Goal: Information Seeking & Learning: Learn about a topic

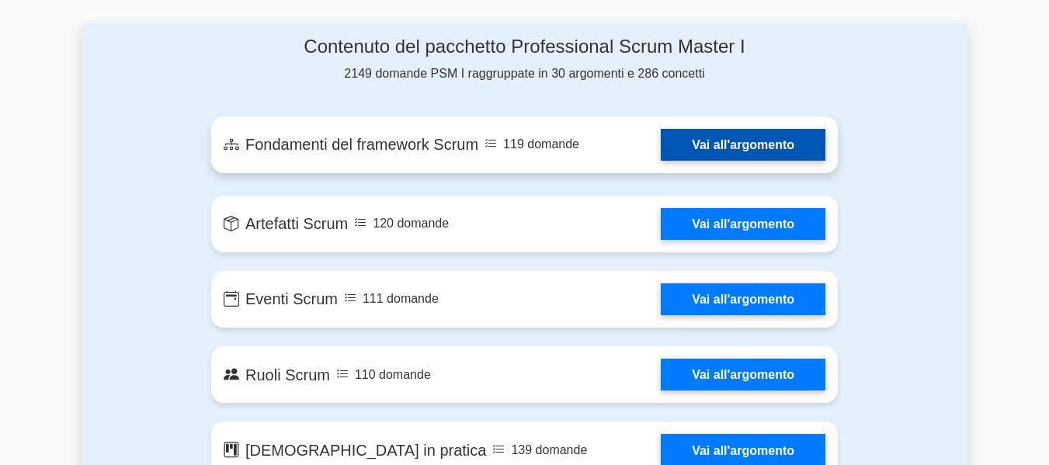
scroll to position [855, 0]
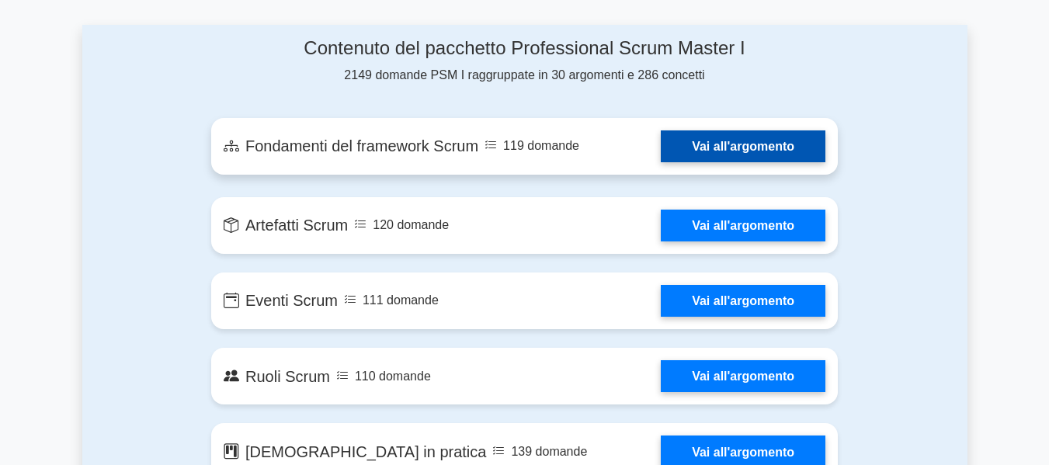
click at [713, 137] on link "Vai all'argomento" at bounding box center [743, 147] width 165 height 32
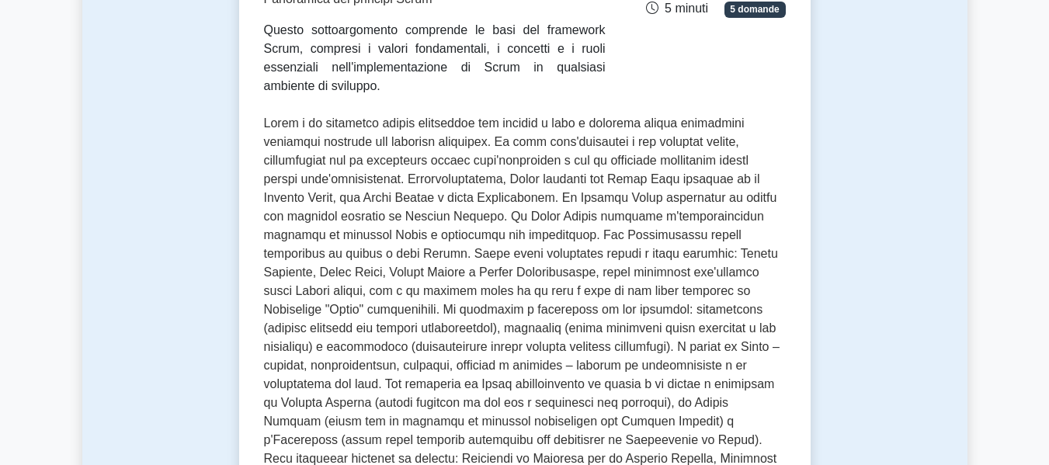
scroll to position [699, 0]
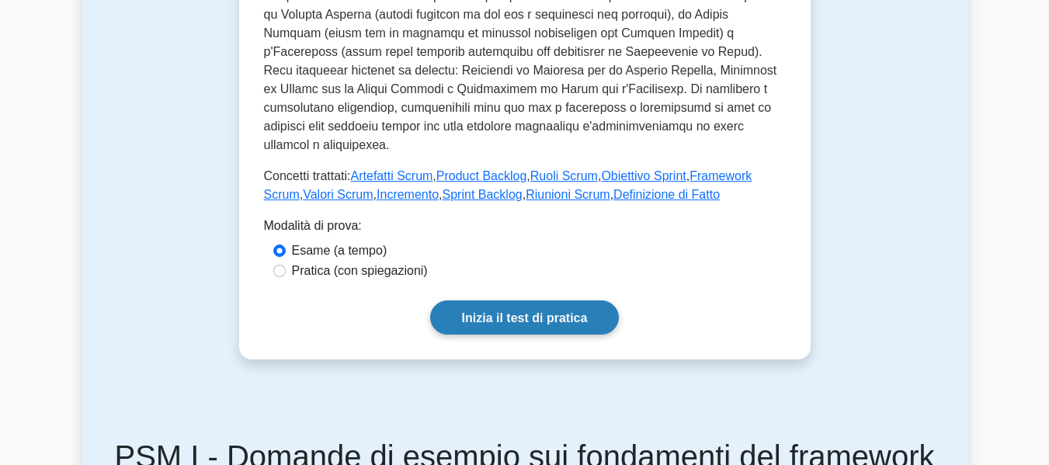
click at [545, 312] on font "Inizia il test di pratica" at bounding box center [525, 318] width 126 height 13
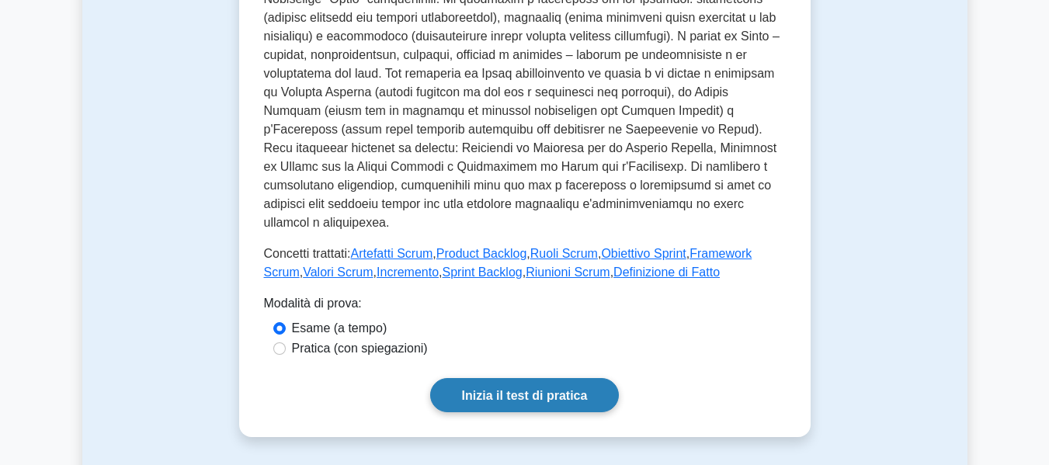
click at [359, 342] on font "Pratica (con spiegazioni)" at bounding box center [360, 348] width 136 height 13
click at [286, 343] on input "Pratica (con spiegazioni)" at bounding box center [279, 349] width 12 height 12
radio input "true"
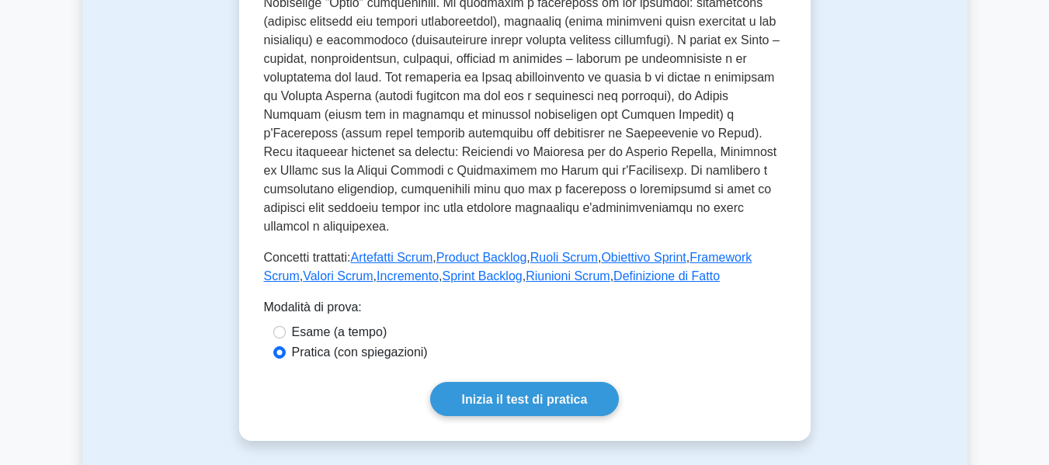
drag, startPoint x: 513, startPoint y: 356, endPoint x: 549, endPoint y: 332, distance: 43.7
click at [515, 393] on font "Inizia il test di pratica" at bounding box center [525, 399] width 126 height 13
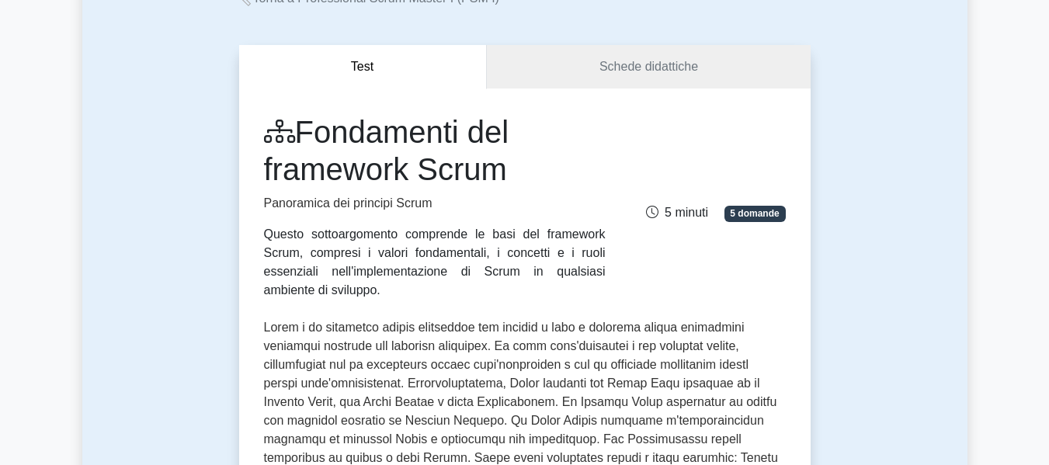
scroll to position [0, 0]
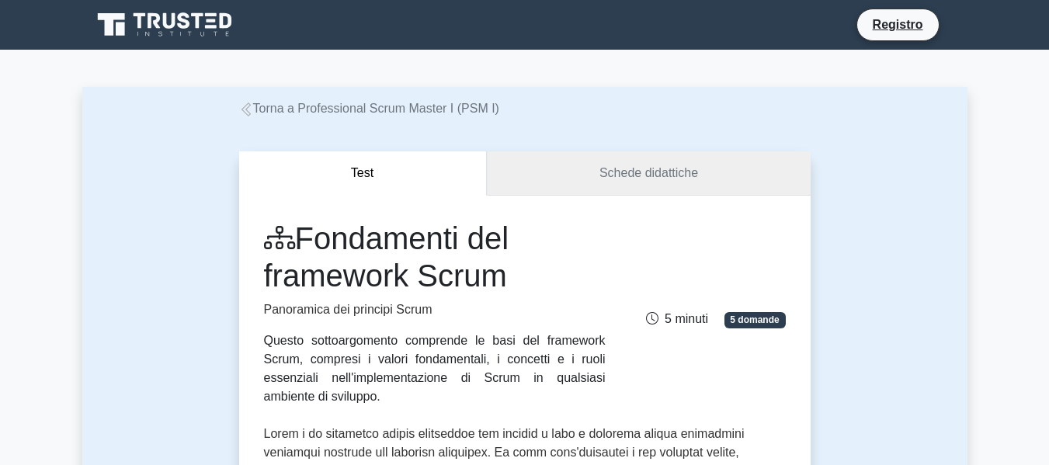
click at [650, 167] on font "Schede didattiche" at bounding box center [649, 172] width 99 height 13
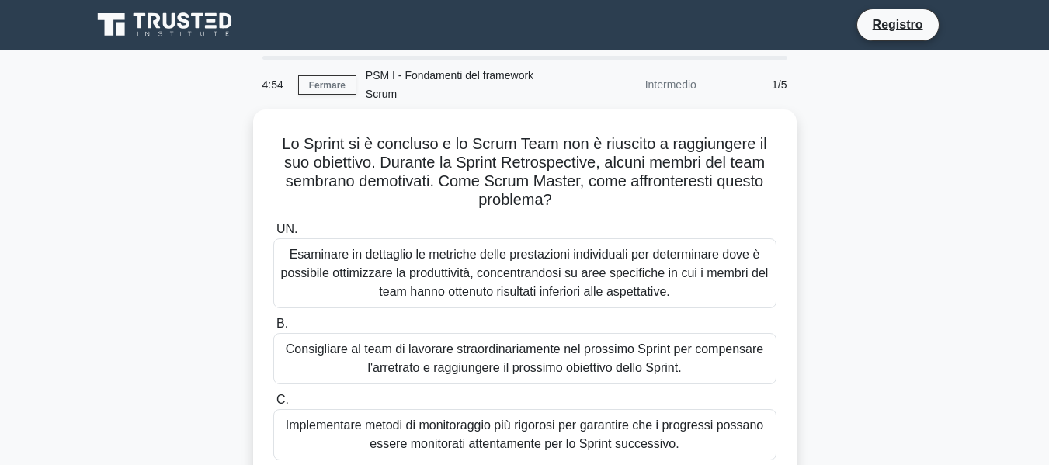
drag, startPoint x: 0, startPoint y: 0, endPoint x: 179, endPoint y: 200, distance: 268.5
click at [179, 200] on div "Lo Sprint si è concluso e lo Scrum Team non è riuscito a raggiungere il suo obi…" at bounding box center [525, 356] width 886 height 493
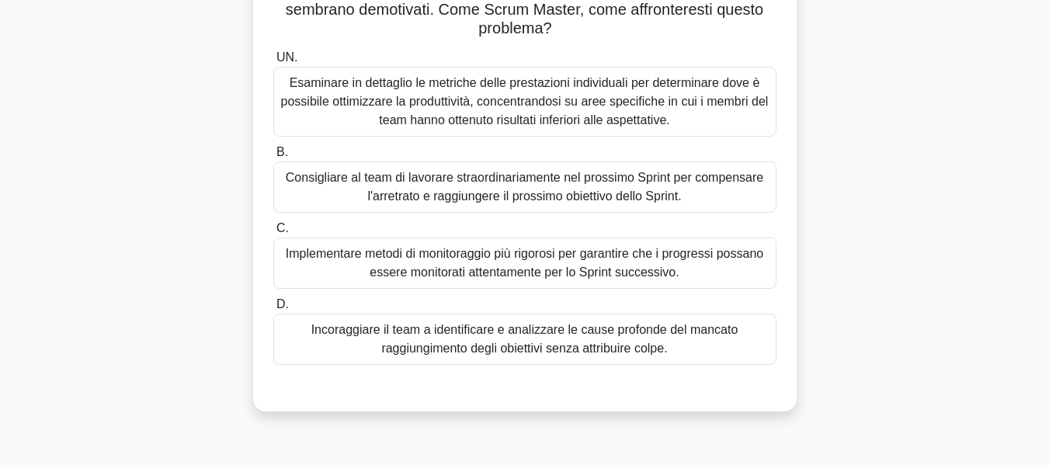
scroll to position [311, 0]
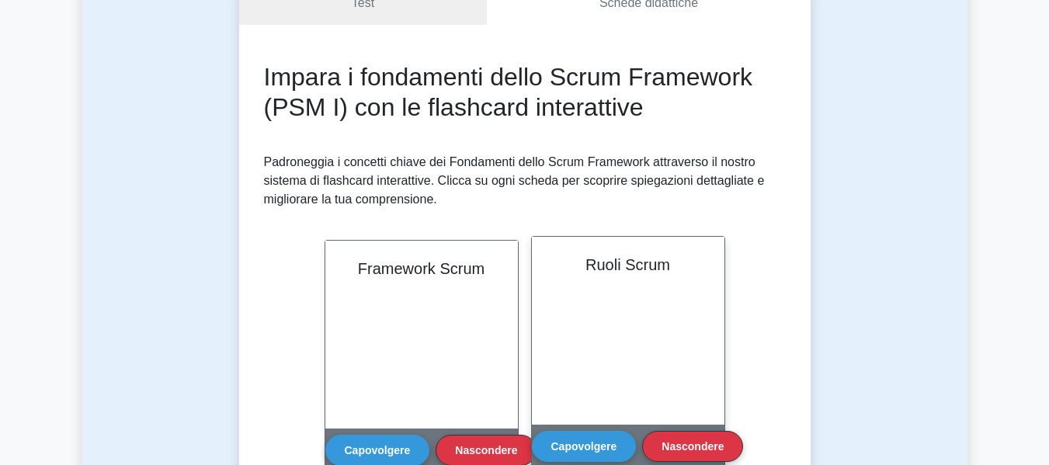
scroll to position [311, 0]
